Goal: Check status: Check status

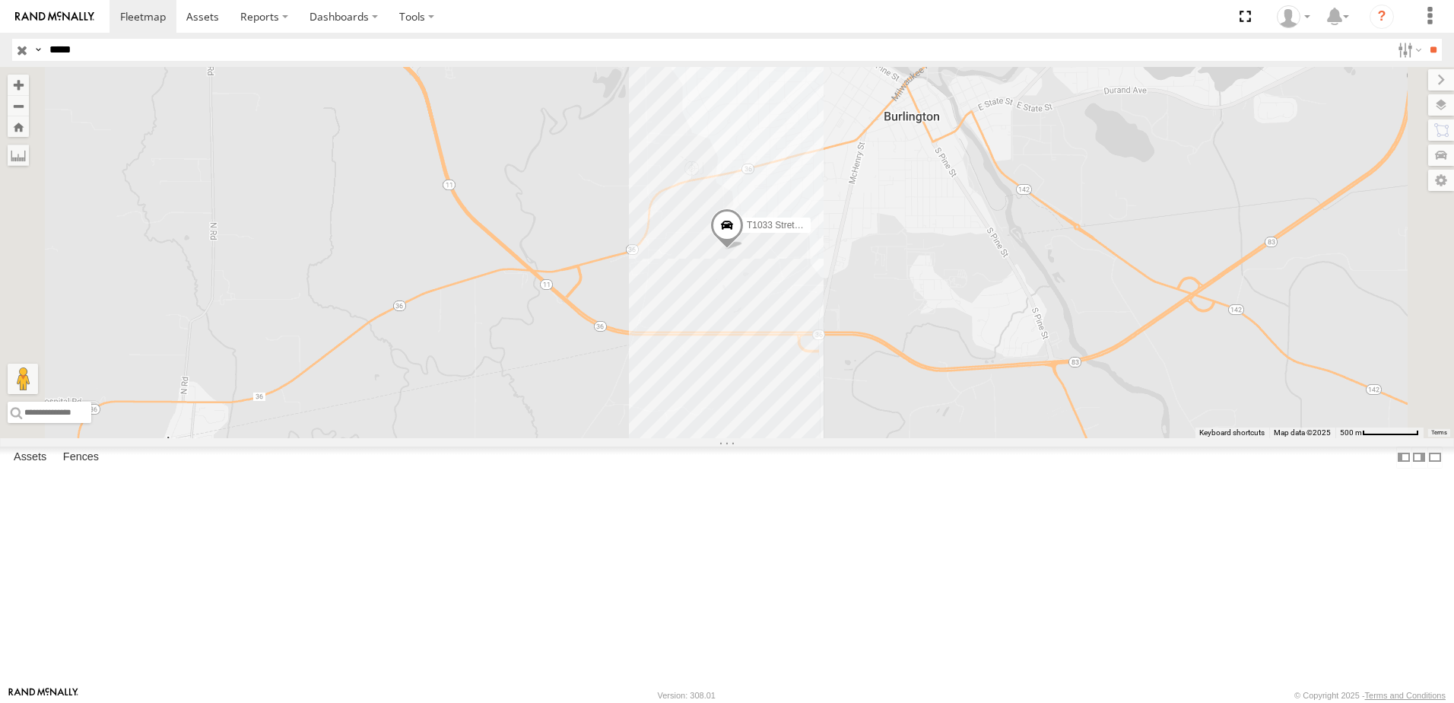
click at [20, 49] on input "button" at bounding box center [22, 50] width 20 height 22
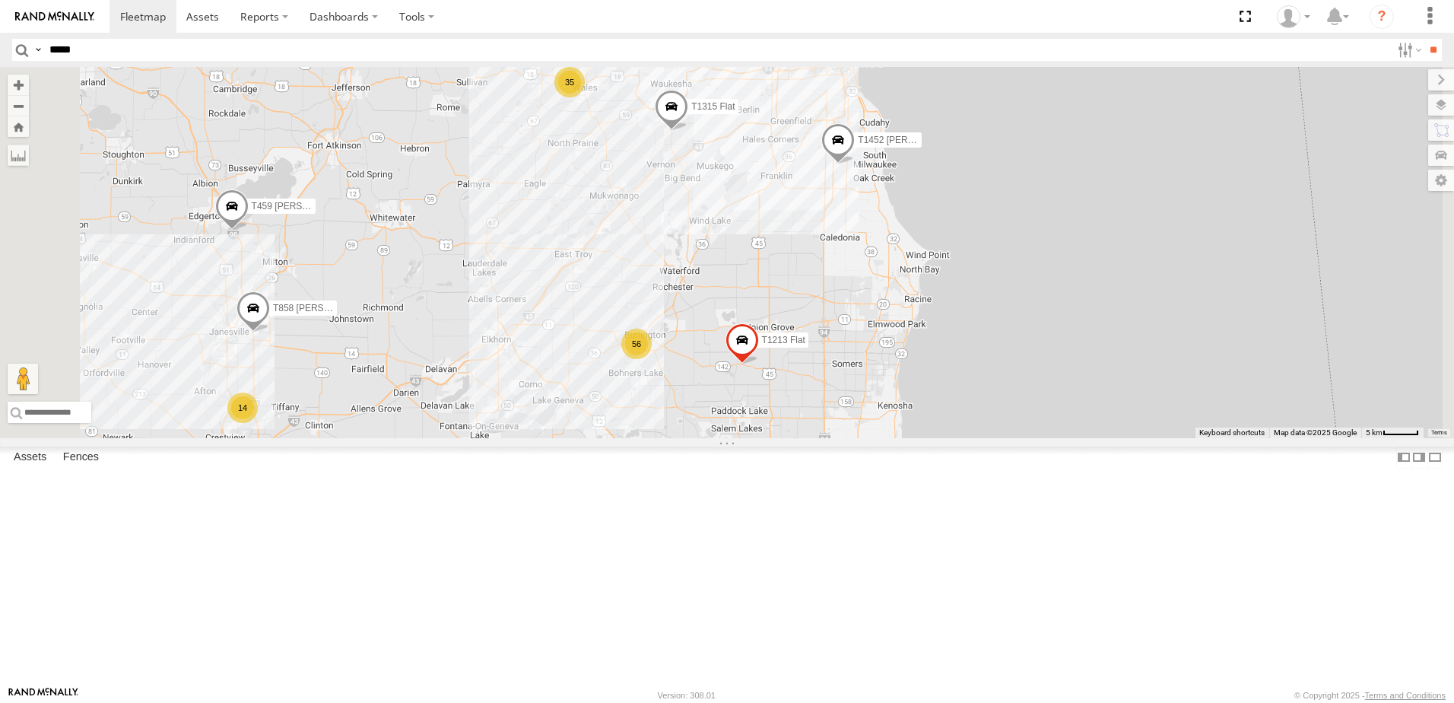
drag, startPoint x: 677, startPoint y: 577, endPoint x: 1062, endPoint y: 447, distance: 406.3
click at [1005, 438] on div "56 14 35 T1452 [PERSON_NAME] Flat 3 T459 [PERSON_NAME] Flat T1441 Drop T1315 Fl…" at bounding box center [727, 252] width 1454 height 371
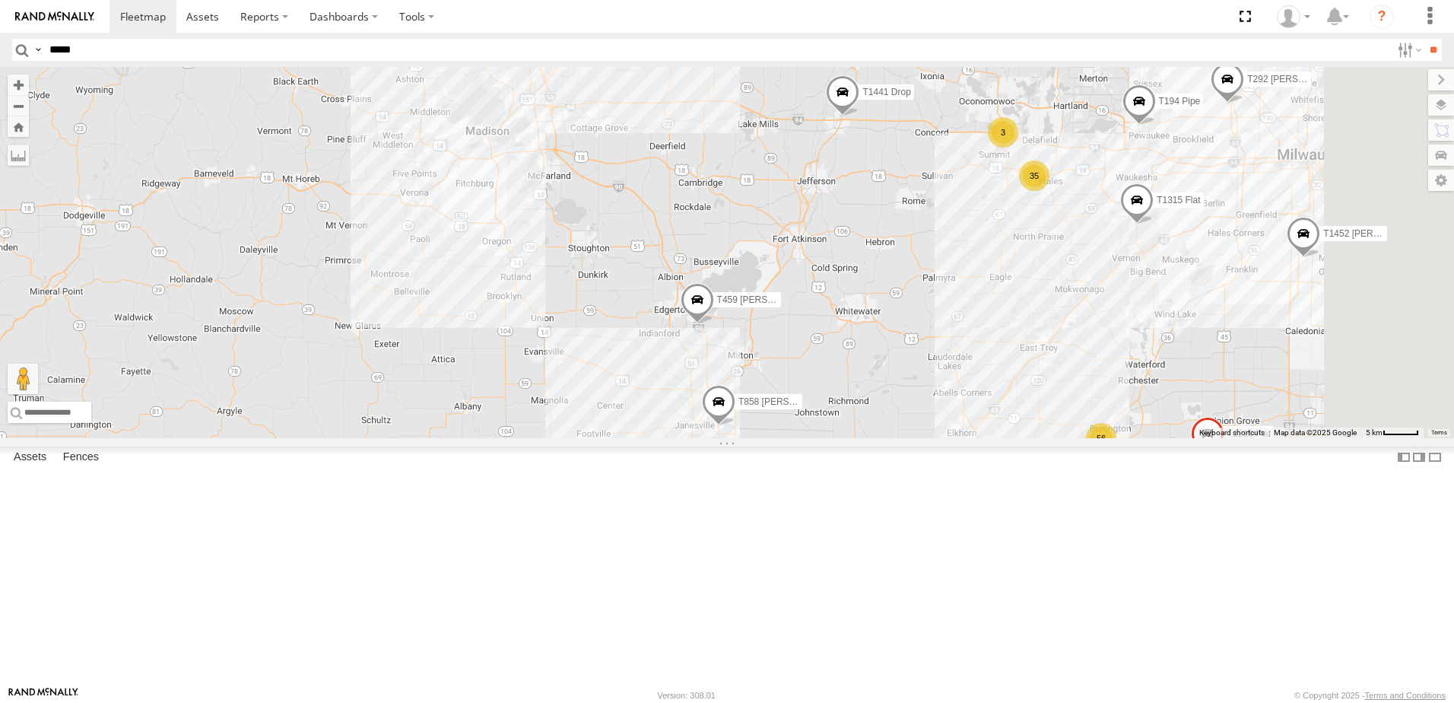
drag, startPoint x: 1108, startPoint y: 281, endPoint x: 606, endPoint y: 623, distance: 607.2
click at [606, 438] on div "56 14 35 T1452 [PERSON_NAME] Flat 3 T459 [PERSON_NAME] Flat T1441 Drop T1315 Fl…" at bounding box center [727, 252] width 1454 height 371
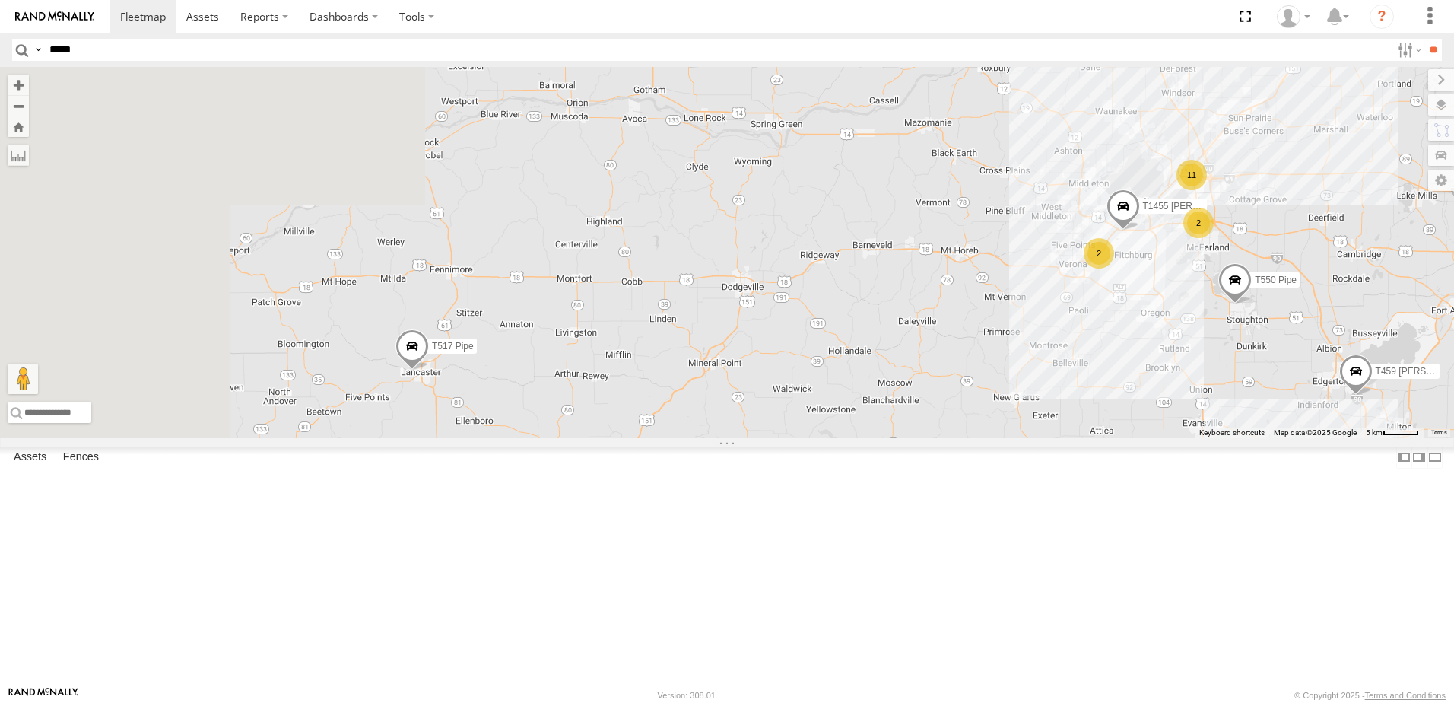
drag, startPoint x: 655, startPoint y: 473, endPoint x: 1411, endPoint y: 567, distance: 762.0
click at [1411, 438] on div "56 14 35 T1452 [PERSON_NAME] Flat 3 T459 [PERSON_NAME] Flat T1441 Drop T1315 Fl…" at bounding box center [727, 252] width 1454 height 371
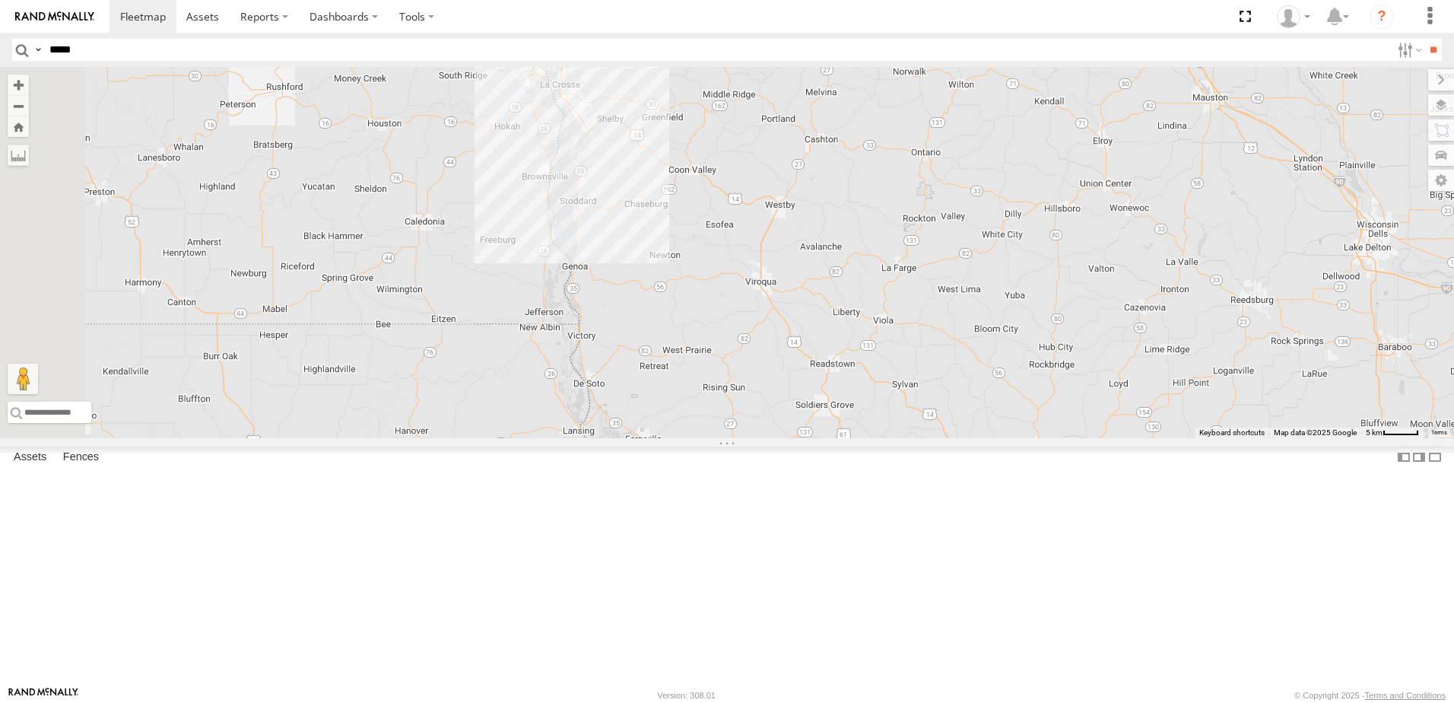
drag, startPoint x: 618, startPoint y: 268, endPoint x: 958, endPoint y: 724, distance: 569.2
click at [958, 702] on html at bounding box center [727, 351] width 1454 height 703
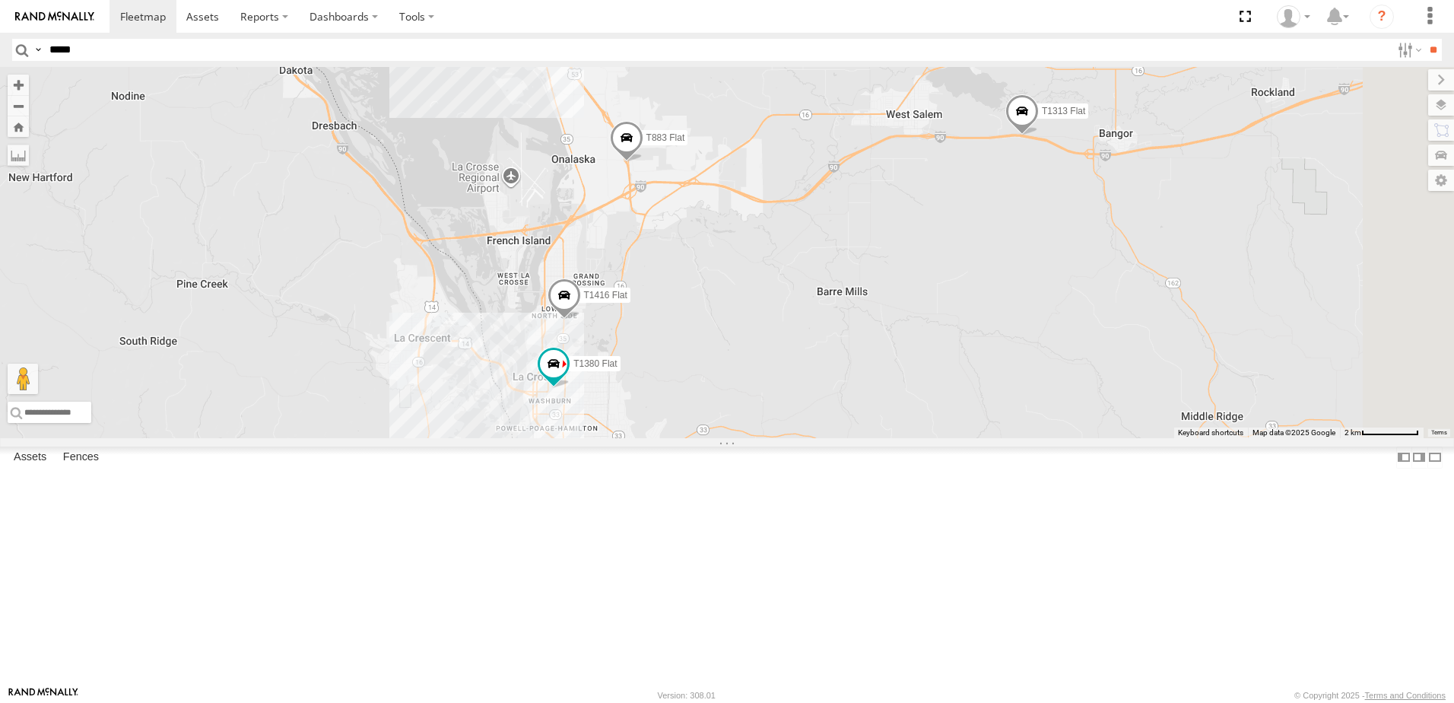
drag, startPoint x: 960, startPoint y: 276, endPoint x: 925, endPoint y: 395, distance: 123.7
click at [925, 395] on div "T1452 [PERSON_NAME] Flat T459 [PERSON_NAME] Flat T1441 Drop T1315 Flat T1213 Fl…" at bounding box center [727, 252] width 1454 height 371
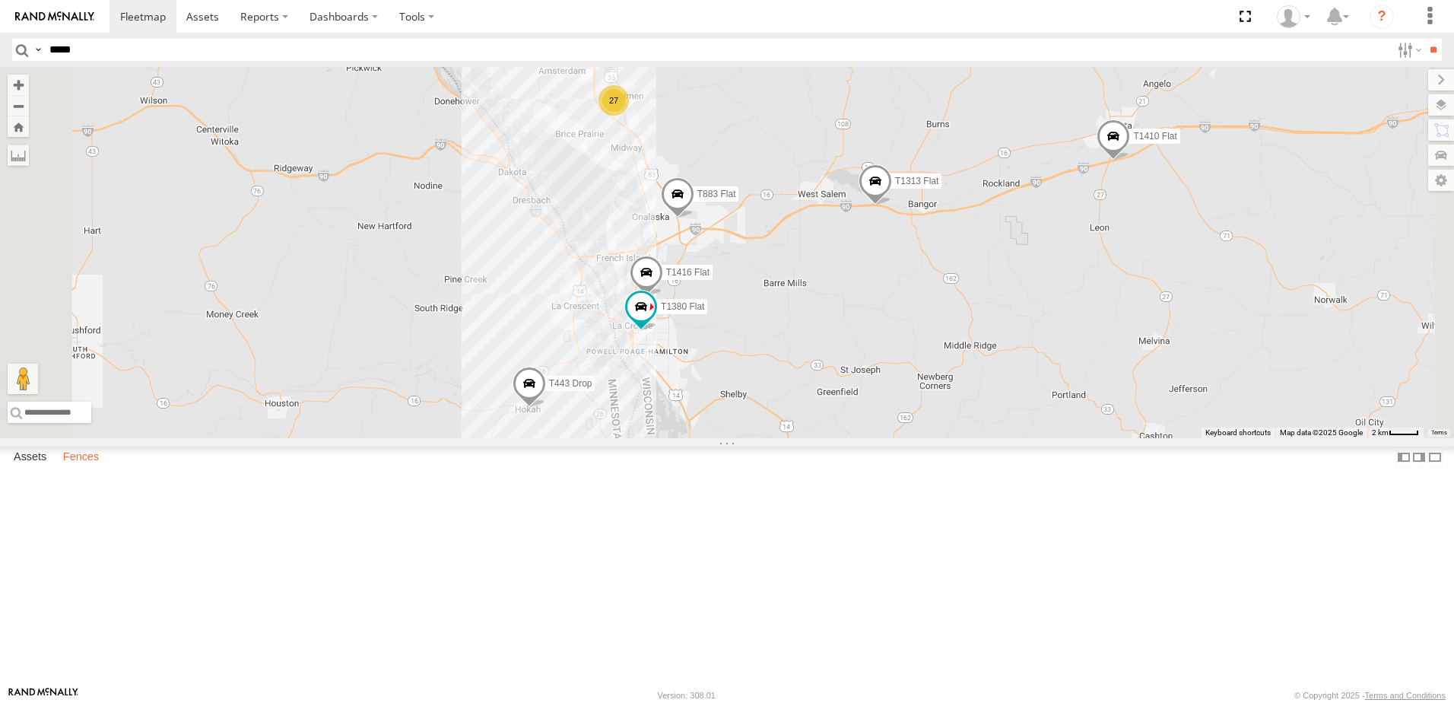
click at [91, 468] on label "Fences" at bounding box center [81, 457] width 51 height 21
click at [0, 0] on div "Haven 307-023&024-25" at bounding box center [0, 0] width 0 height 0
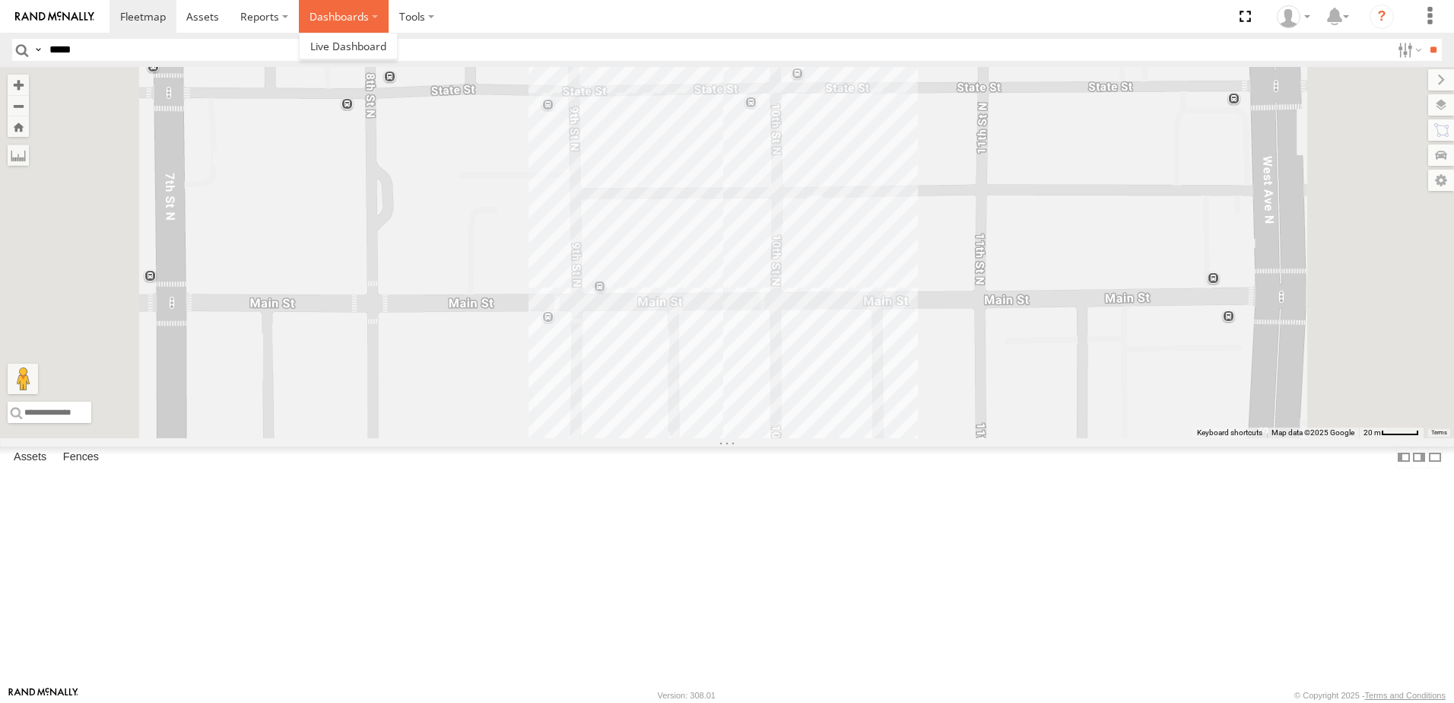
click at [354, 20] on label "Dashboards" at bounding box center [344, 16] width 90 height 33
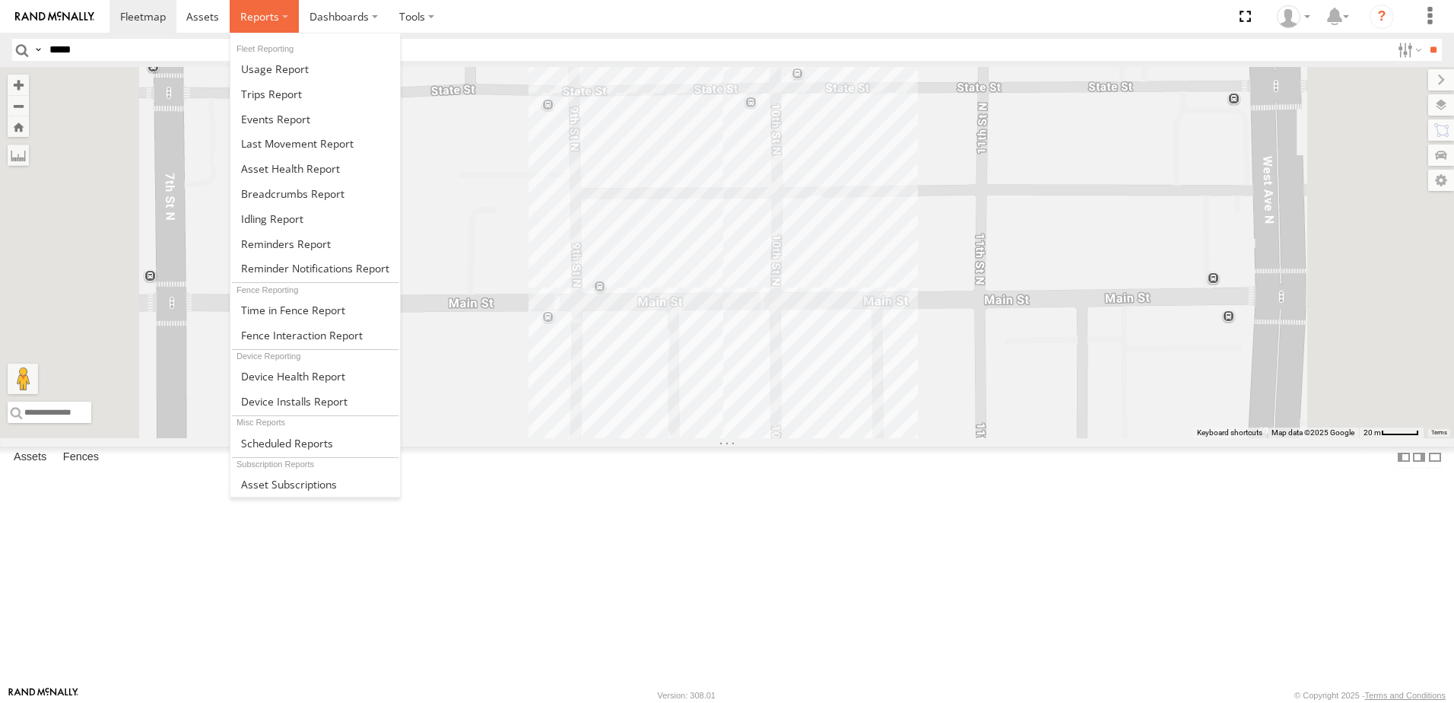
click at [280, 17] on label at bounding box center [264, 16] width 69 height 33
click at [273, 334] on span at bounding box center [302, 335] width 122 height 14
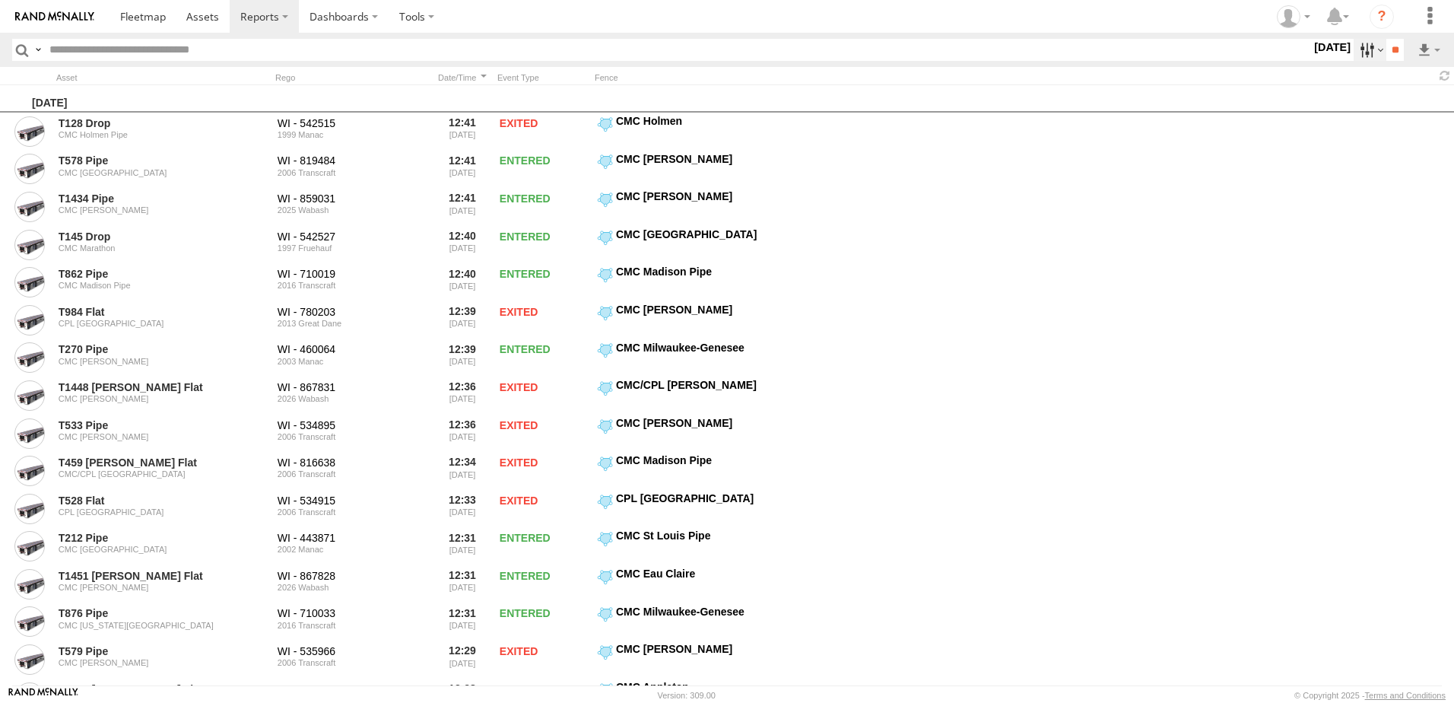
click at [1366, 52] on label at bounding box center [1370, 50] width 33 height 22
click at [0, 0] on span "Haven 307-023&024-25" at bounding box center [0, 0] width 0 height 0
click at [1394, 46] on input "**" at bounding box center [1395, 50] width 17 height 22
